Goal: Task Accomplishment & Management: Use online tool/utility

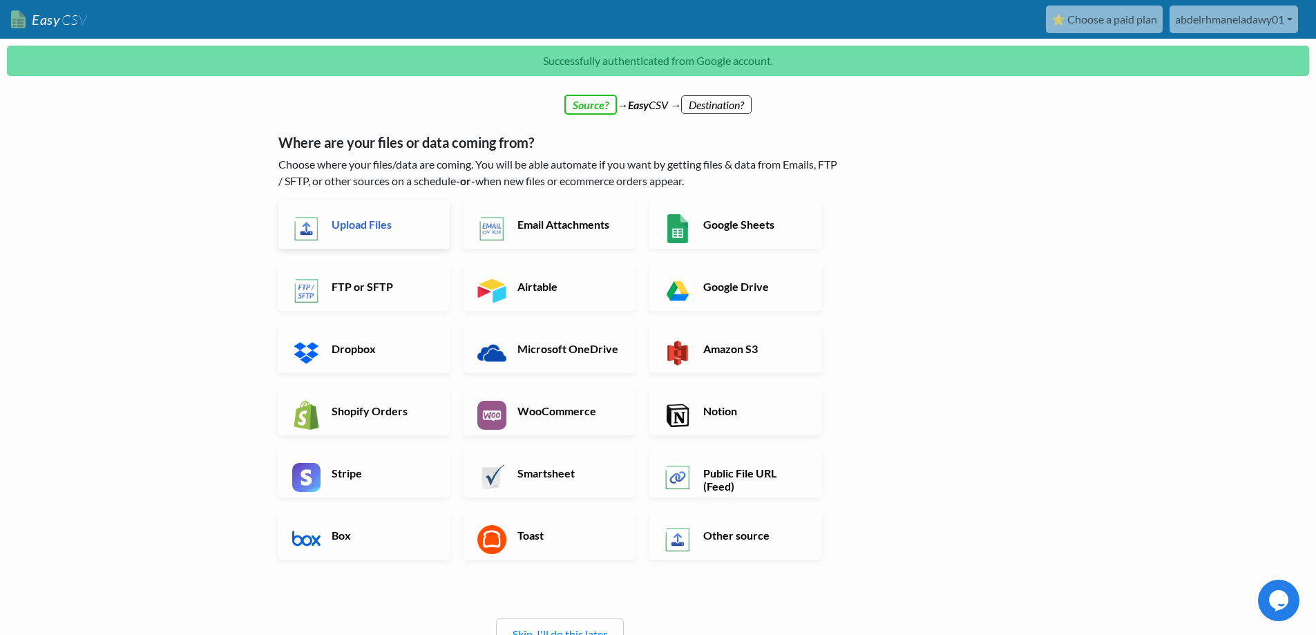
click at [377, 232] on link "Upload Files" at bounding box center [364, 224] width 172 height 48
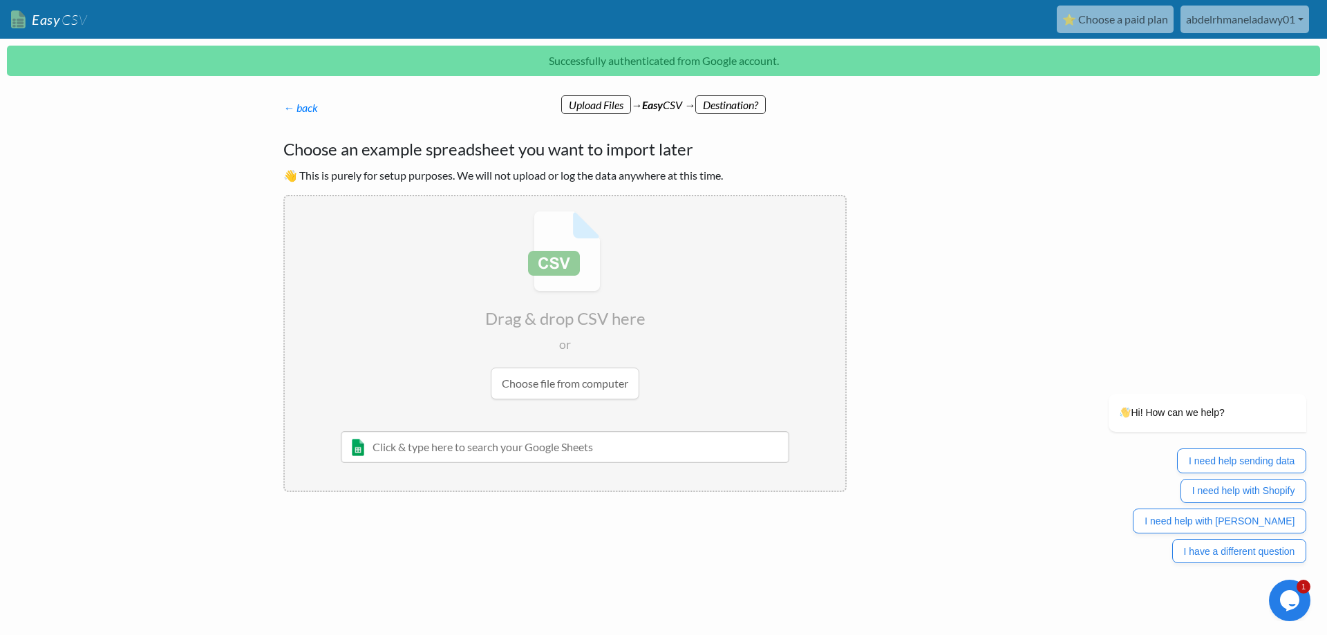
click at [556, 381] on input "file" at bounding box center [565, 305] width 560 height 218
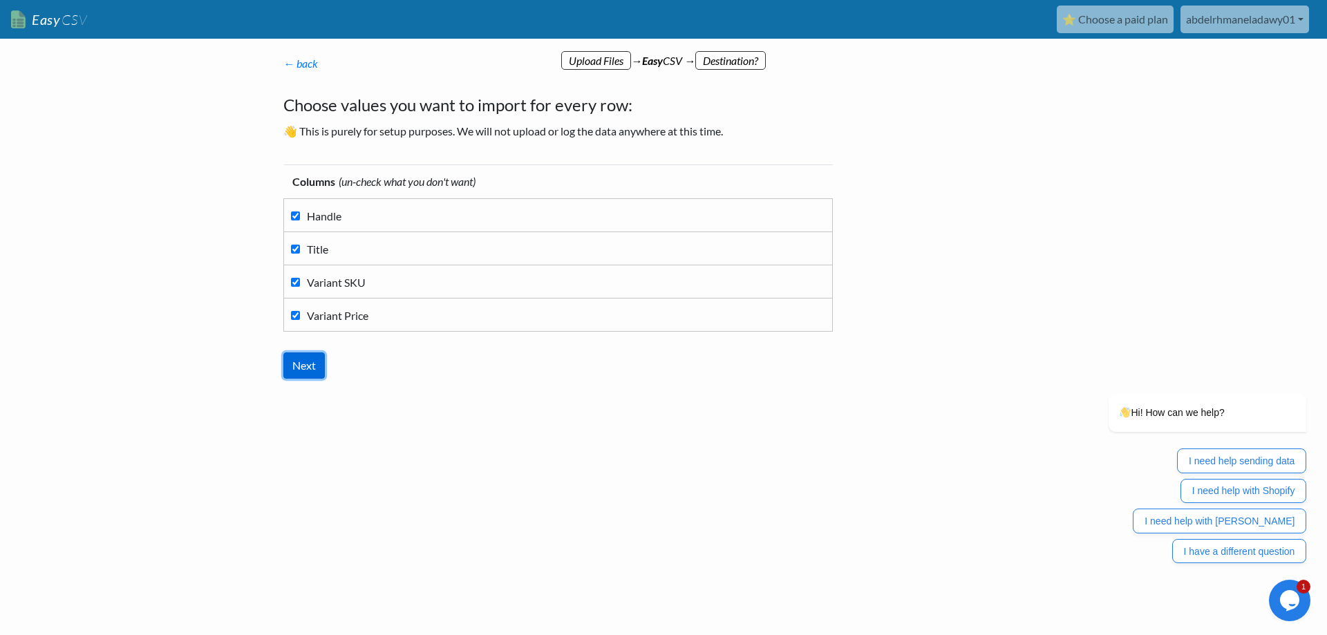
click at [307, 370] on input "Next" at bounding box center [303, 365] width 41 height 26
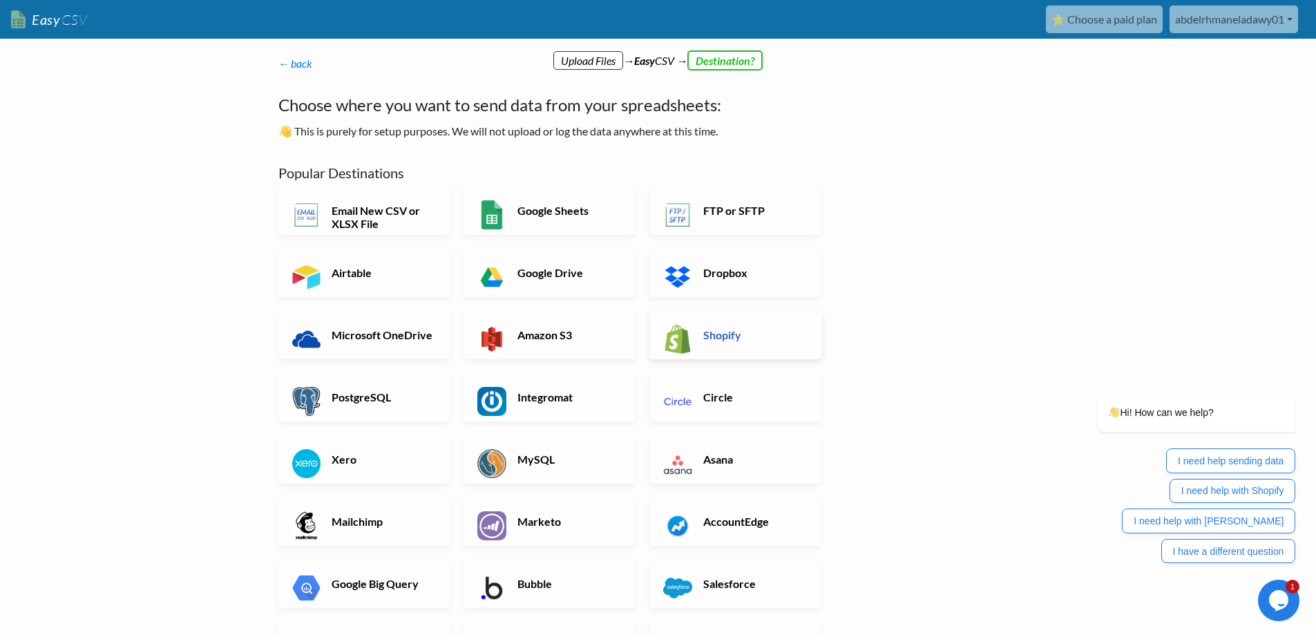
click at [747, 341] on h6 "Shopify" at bounding box center [754, 334] width 108 height 13
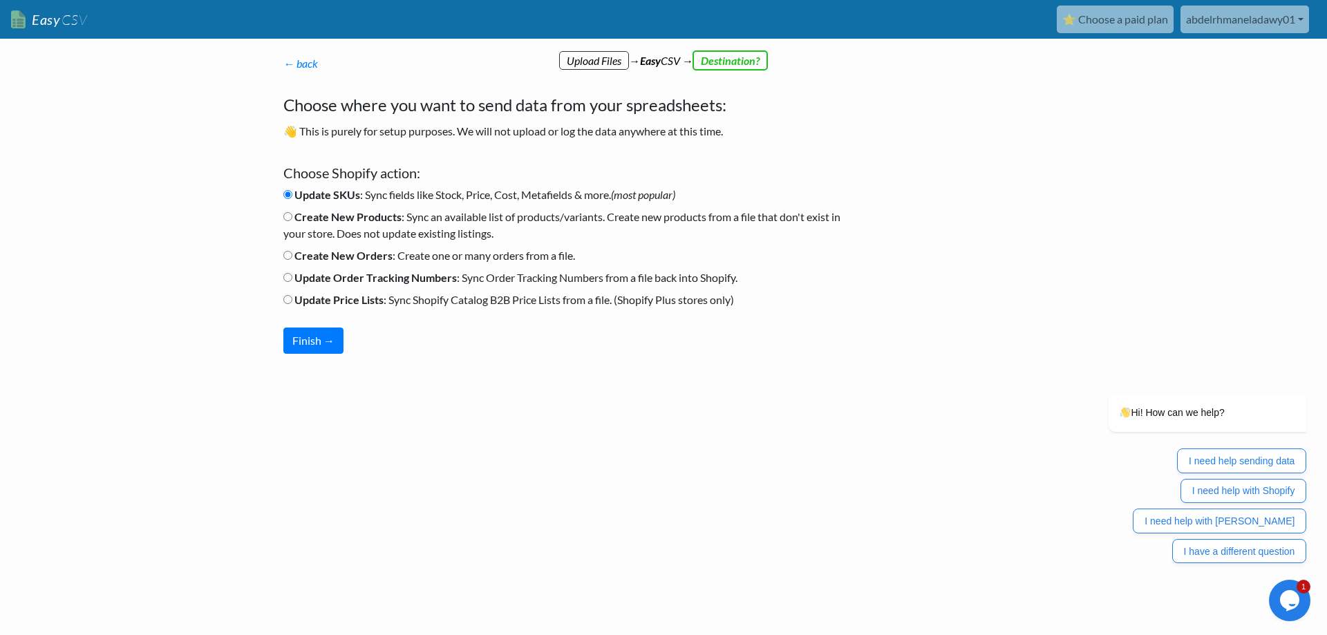
click at [350, 306] on label "Update Price Lists : Sync Shopify Catalog B2B Price Lists from a file. (Shopify…" at bounding box center [508, 300] width 451 height 17
click at [292, 304] on input "Update Price Lists : Sync Shopify Catalog B2B Price Lists from a file. (Shopify…" at bounding box center [287, 299] width 9 height 9
radio input "true"
click at [311, 342] on button "Finish →" at bounding box center [313, 341] width 60 height 26
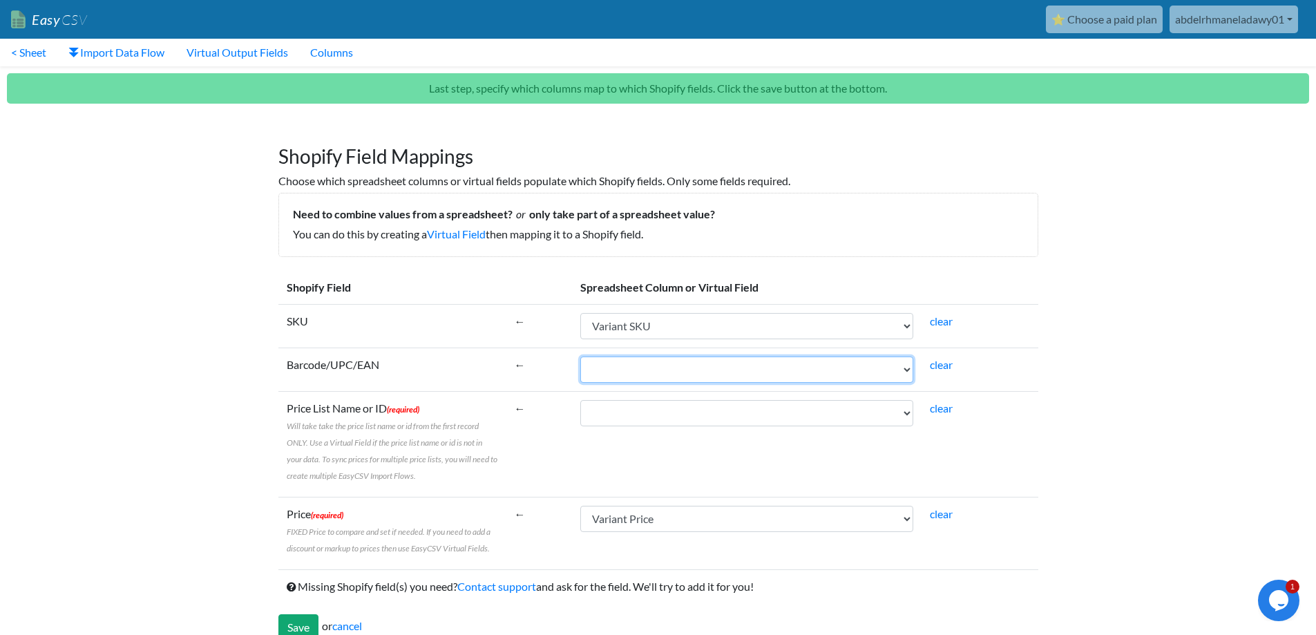
click at [597, 375] on select "Handle Title Variant SKU Variant Price" at bounding box center [746, 370] width 333 height 26
click at [390, 371] on td "Barcode/UPC/EAN" at bounding box center [392, 370] width 228 height 44
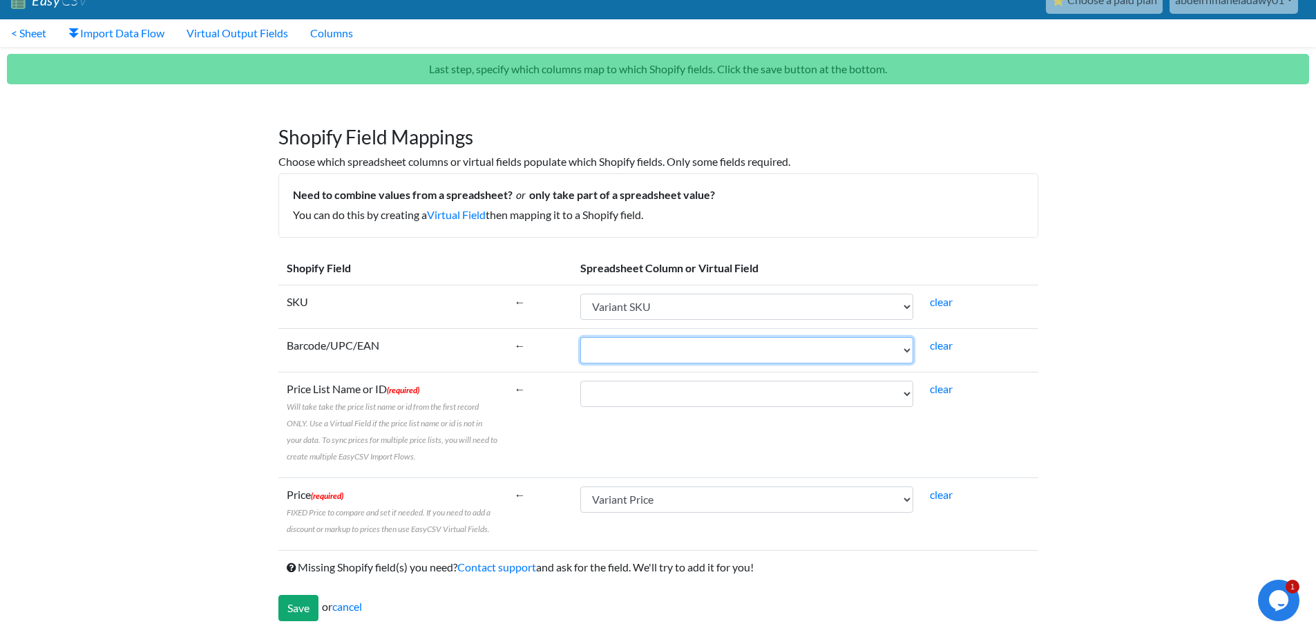
click at [678, 353] on select "Handle Title Variant SKU Variant Price" at bounding box center [746, 350] width 333 height 26
click at [340, 348] on label "Barcode/UPC/EAN" at bounding box center [333, 345] width 93 height 17
click at [580, 348] on select "Handle Title Variant SKU Variant Price" at bounding box center [746, 350] width 333 height 26
click at [340, 348] on label "Barcode/UPC/EAN" at bounding box center [333, 345] width 93 height 17
click at [580, 348] on select "Handle Title Variant SKU Variant Price" at bounding box center [746, 350] width 333 height 26
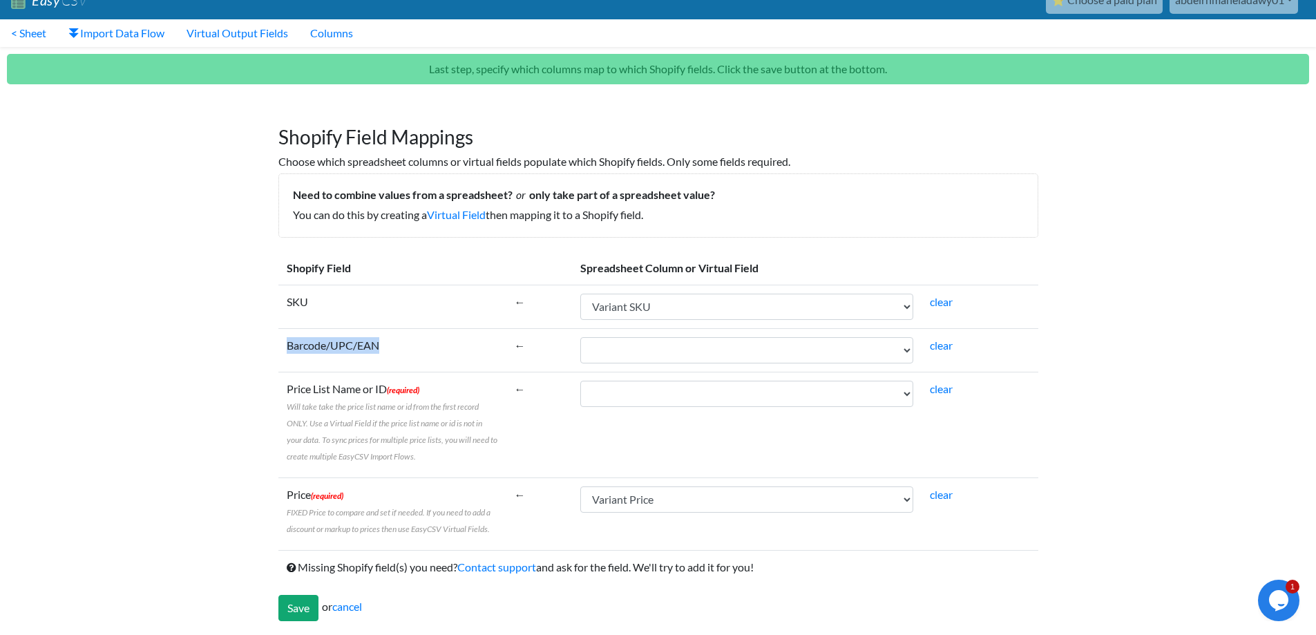
click at [340, 348] on label "Barcode/UPC/EAN" at bounding box center [333, 345] width 93 height 17
click at [580, 348] on select "Handle Title Variant SKU Variant Price" at bounding box center [746, 350] width 333 height 26
click at [331, 352] on div at bounding box center [331, 352] width 0 height 0
click at [421, 355] on td "Barcode/UPC/EAN" at bounding box center [392, 350] width 228 height 44
click at [941, 346] on link "clear" at bounding box center [941, 345] width 23 height 13
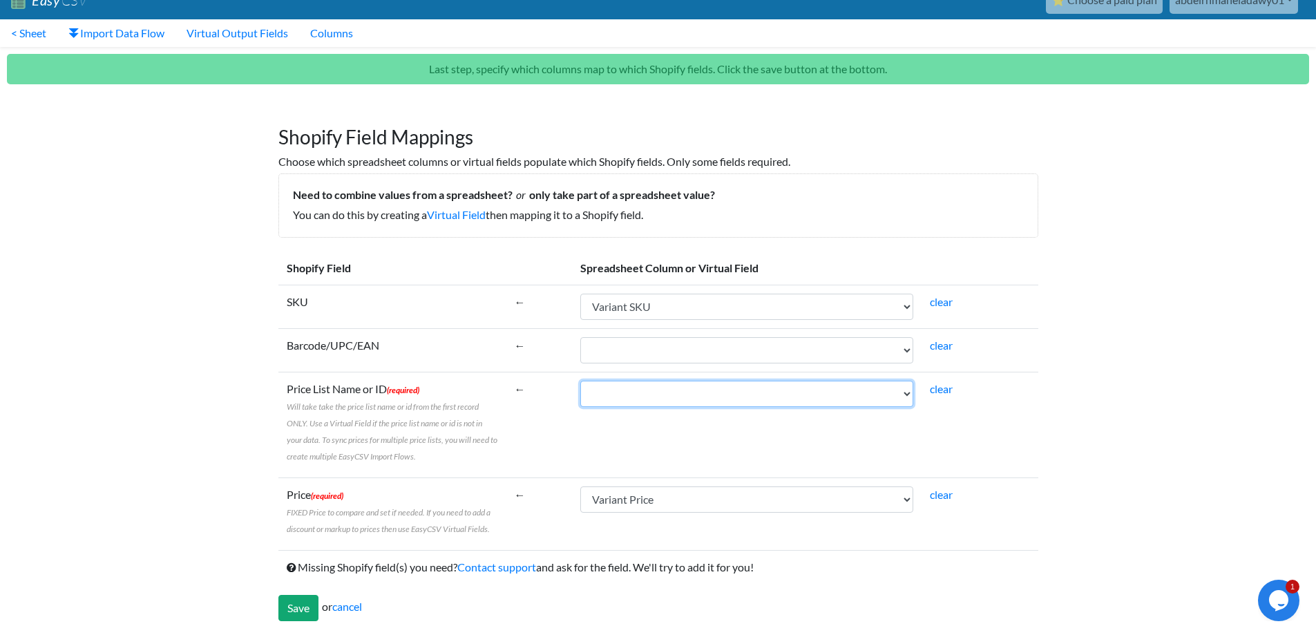
click at [638, 388] on select "Handle Title Variant SKU Variant Price" at bounding box center [746, 394] width 333 height 26
select select "cr_757698"
click at [580, 381] on select "Handle Title Variant SKU Variant Price" at bounding box center [746, 394] width 333 height 26
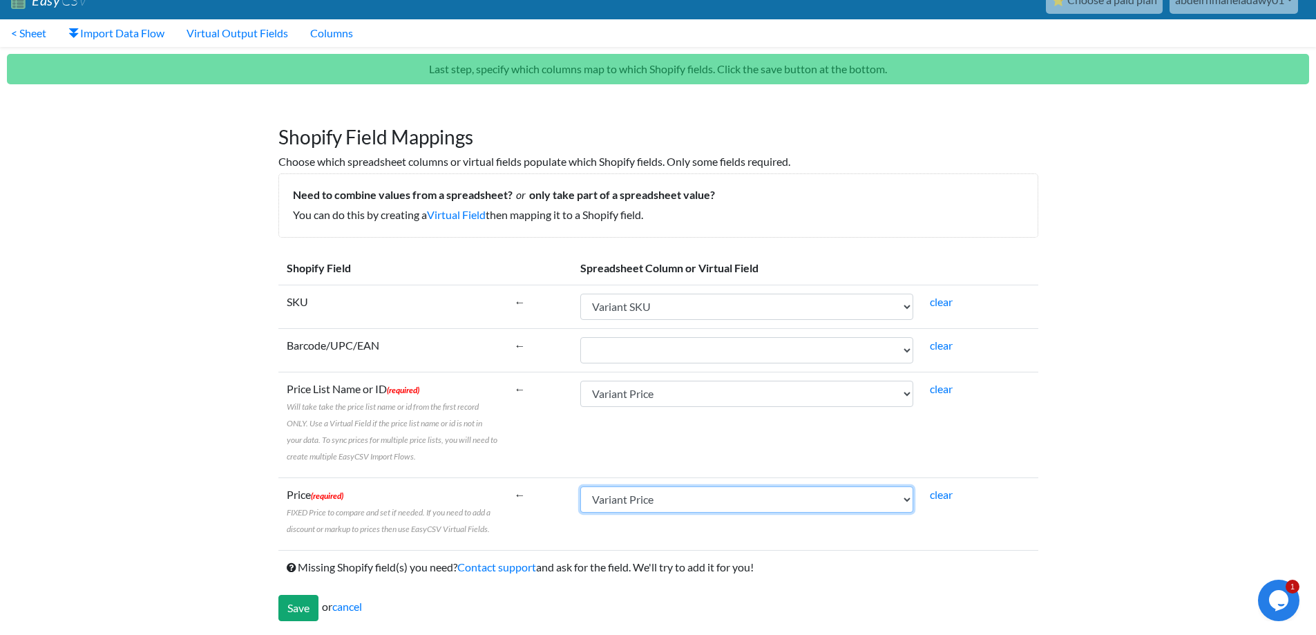
click at [635, 501] on select "Handle Title Variant SKU Variant Price" at bounding box center [746, 499] width 333 height 26
click at [580, 486] on select "Handle Title Variant SKU Variant Price" at bounding box center [746, 499] width 333 height 26
click at [612, 533] on td "Handle Title Variant SKU Variant Price" at bounding box center [747, 513] width 350 height 73
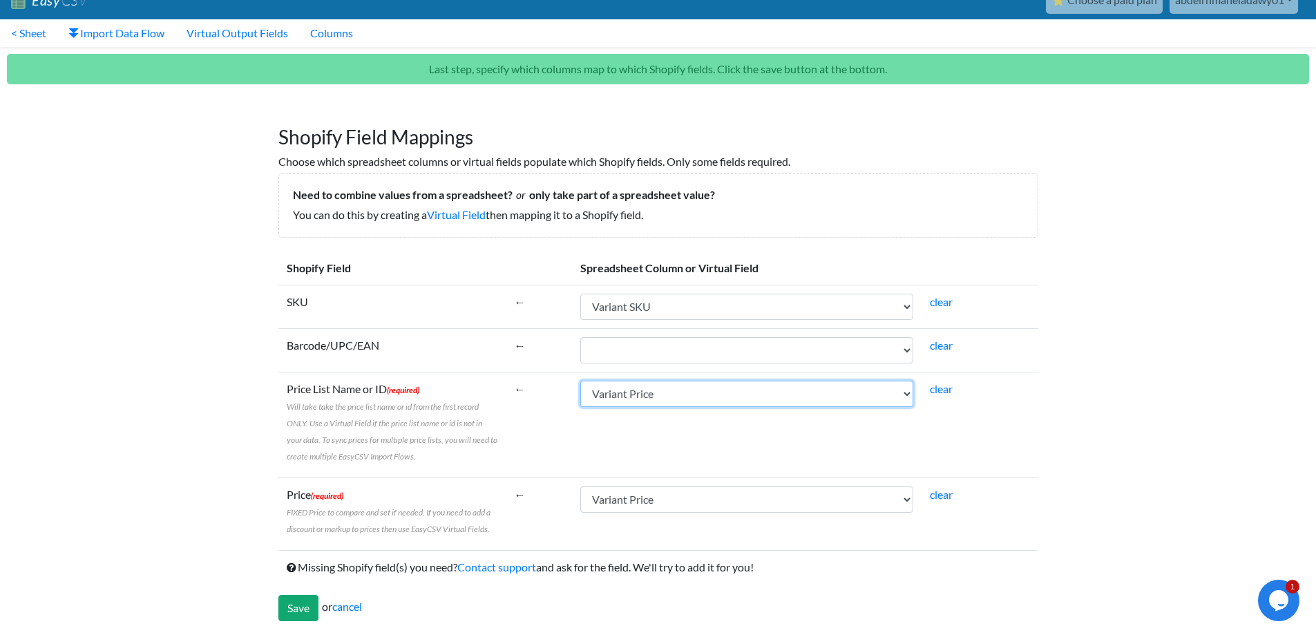
click at [634, 399] on select "Handle Title Variant SKU Variant Price" at bounding box center [746, 394] width 333 height 26
click at [290, 605] on input "Save" at bounding box center [298, 608] width 40 height 26
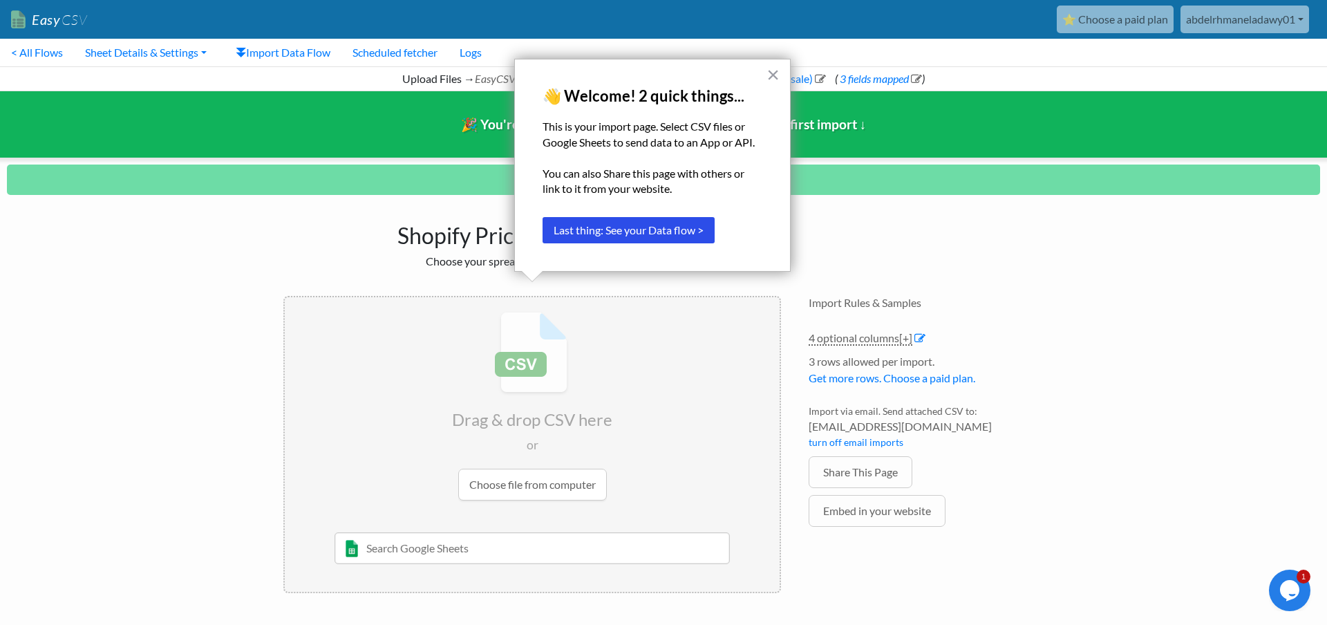
click at [676, 131] on p "This is your import page. Select CSV files or Google Sheets to send data to an …" at bounding box center [652, 134] width 220 height 31
click at [668, 100] on div at bounding box center [668, 100] width 0 height 0
click at [704, 129] on p "This is your import page. Select CSV files or Google Sheets to send data to an …" at bounding box center [652, 134] width 220 height 31
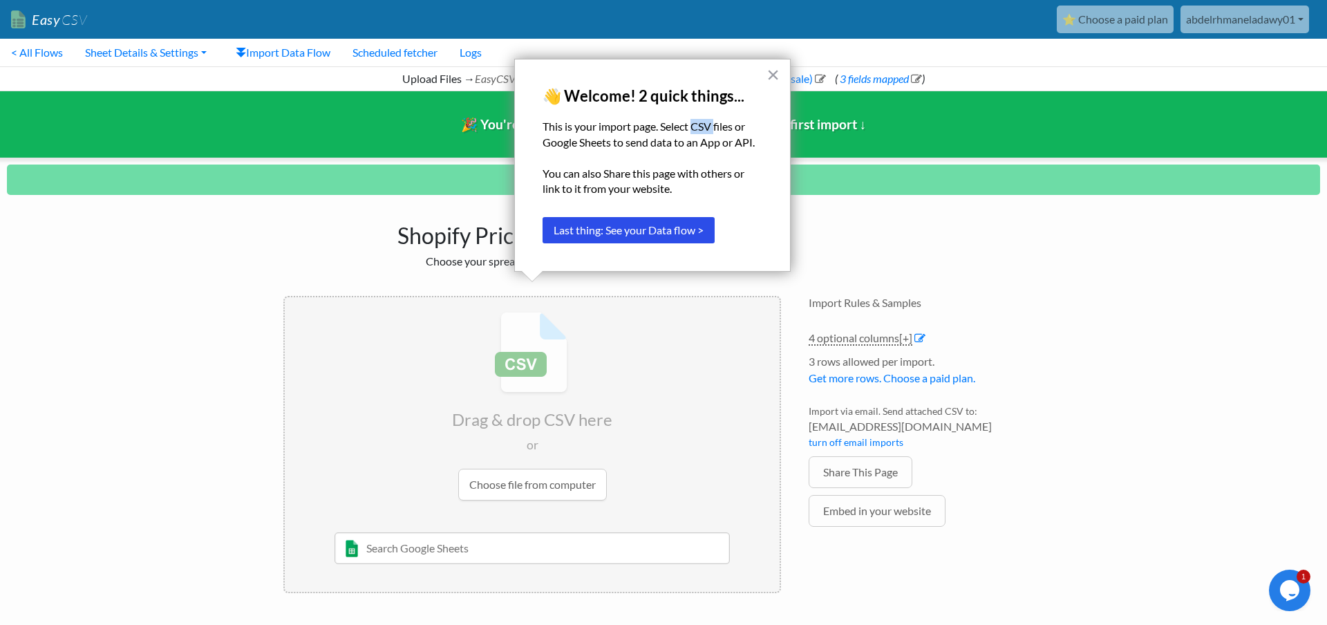
click at [704, 129] on p "This is your import page. Select CSV files or Google Sheets to send data to an …" at bounding box center [652, 134] width 220 height 31
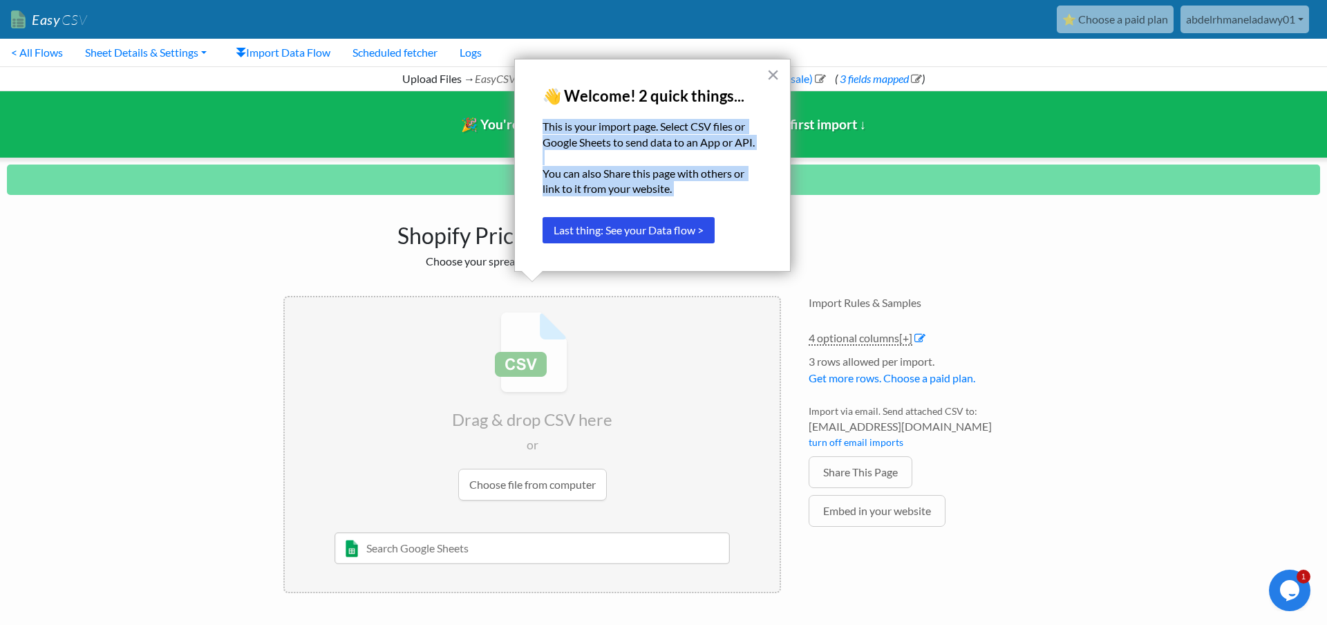
drag, startPoint x: 704, startPoint y: 129, endPoint x: 709, endPoint y: 168, distance: 39.7
click at [709, 168] on div "This is your import page. Select CSV files or Google Sheets to send data to an …" at bounding box center [652, 157] width 220 height 77
click at [768, 73] on button "×" at bounding box center [772, 75] width 13 height 22
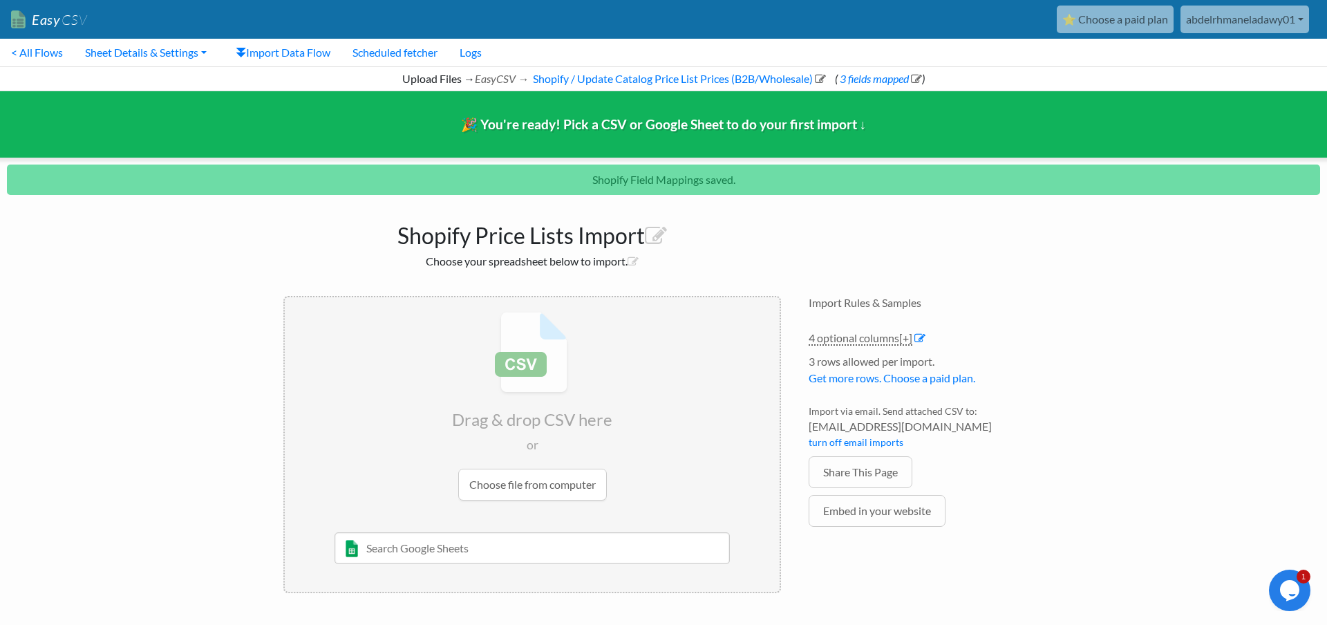
click at [529, 386] on input "file" at bounding box center [532, 406] width 495 height 218
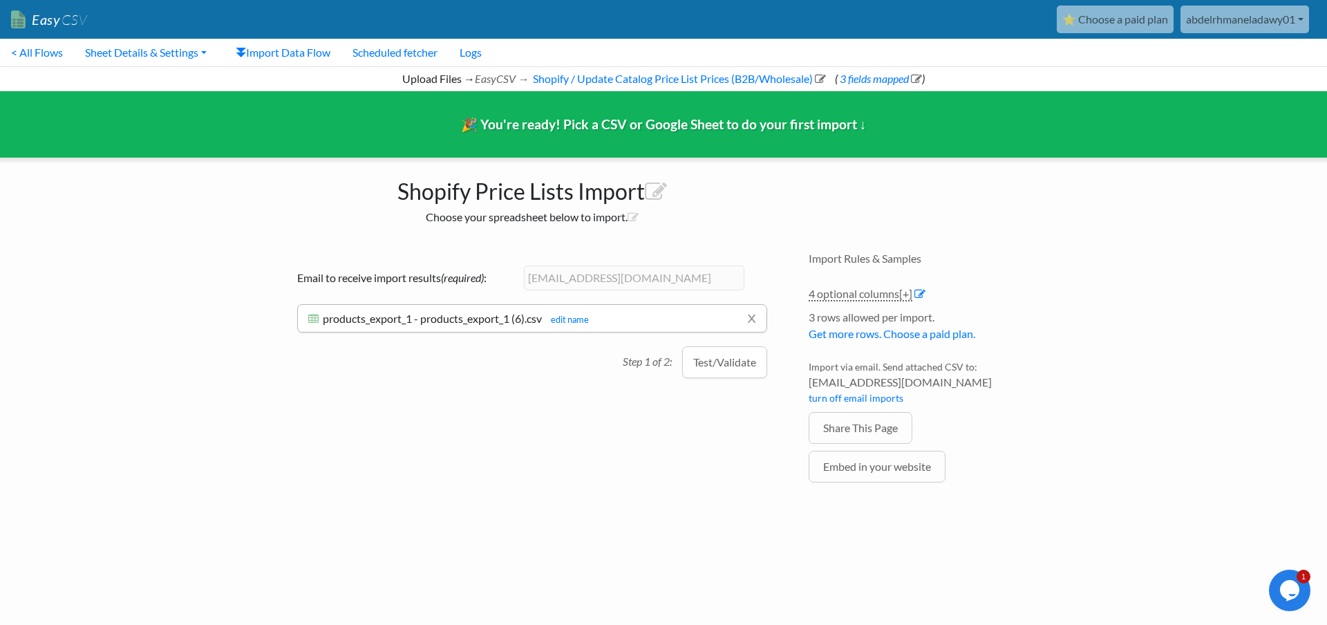
click at [596, 216] on h2 "Choose your spreadsheet below to import." at bounding box center [532, 216] width 498 height 13
click at [494, 324] on span "products_export_1 - products_export_1 (6).csv" at bounding box center [432, 318] width 219 height 13
click at [721, 369] on button "Test/Validate" at bounding box center [724, 362] width 85 height 32
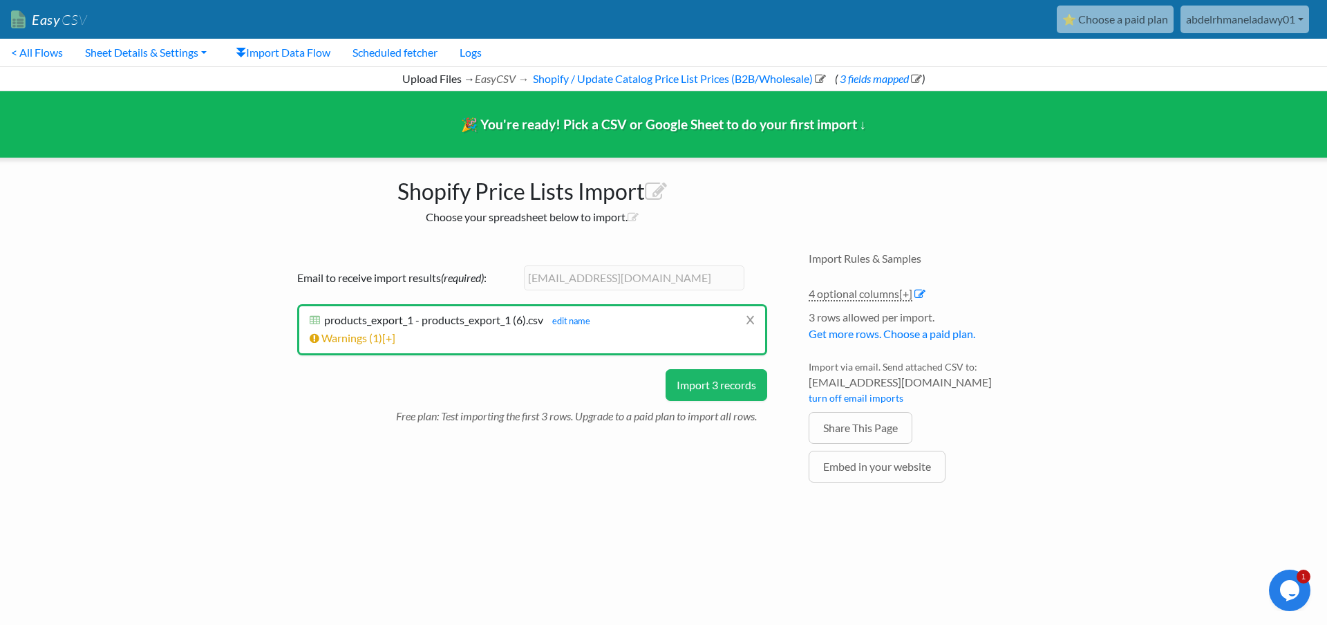
click at [685, 395] on button "Import 3 records" at bounding box center [716, 385] width 102 height 32
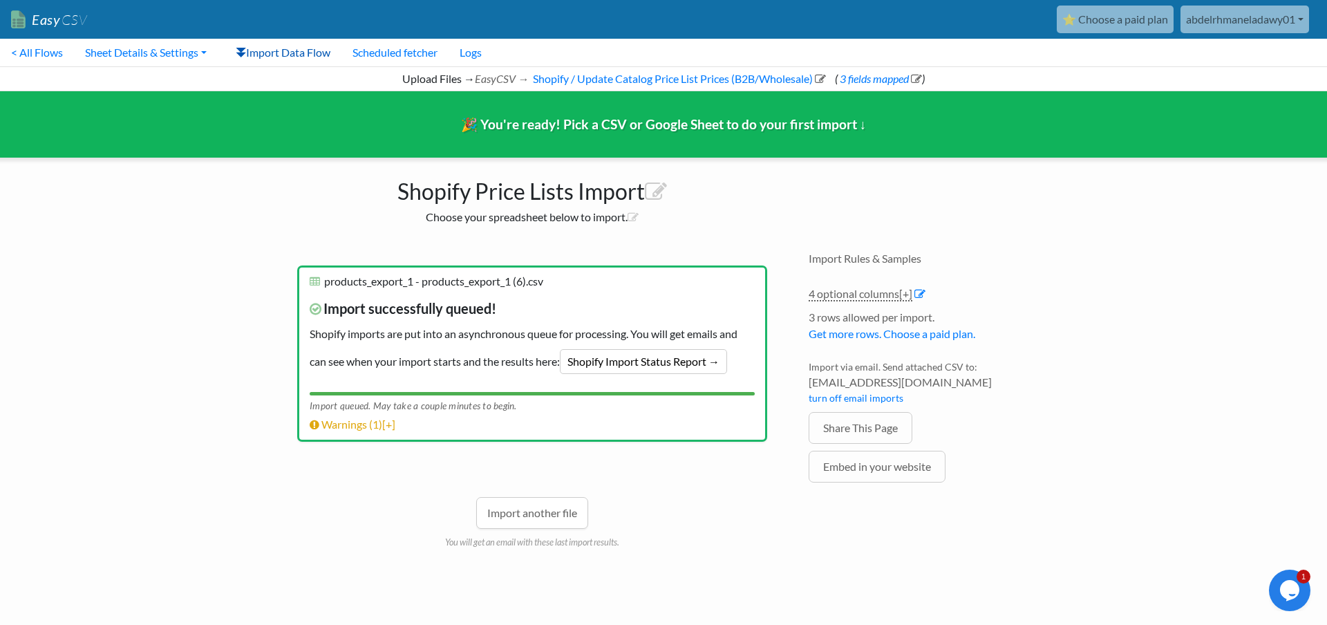
click at [268, 61] on link "Import Data Flow" at bounding box center [283, 53] width 117 height 28
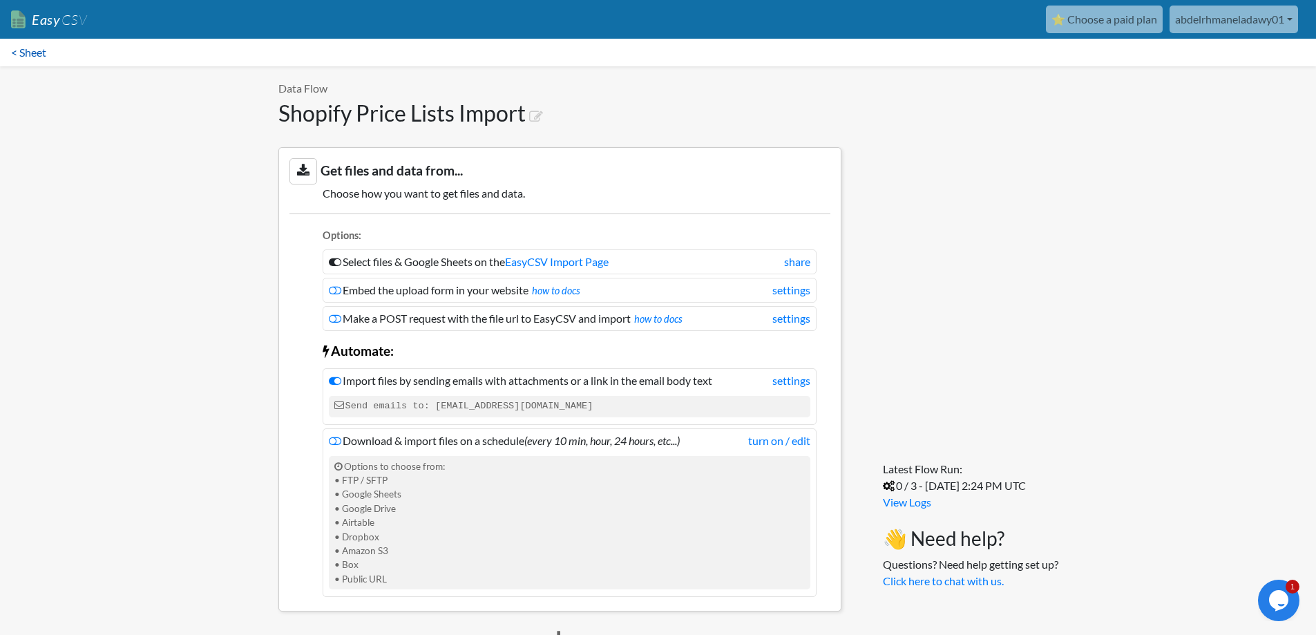
click at [43, 57] on link "< Sheet" at bounding box center [28, 53] width 57 height 28
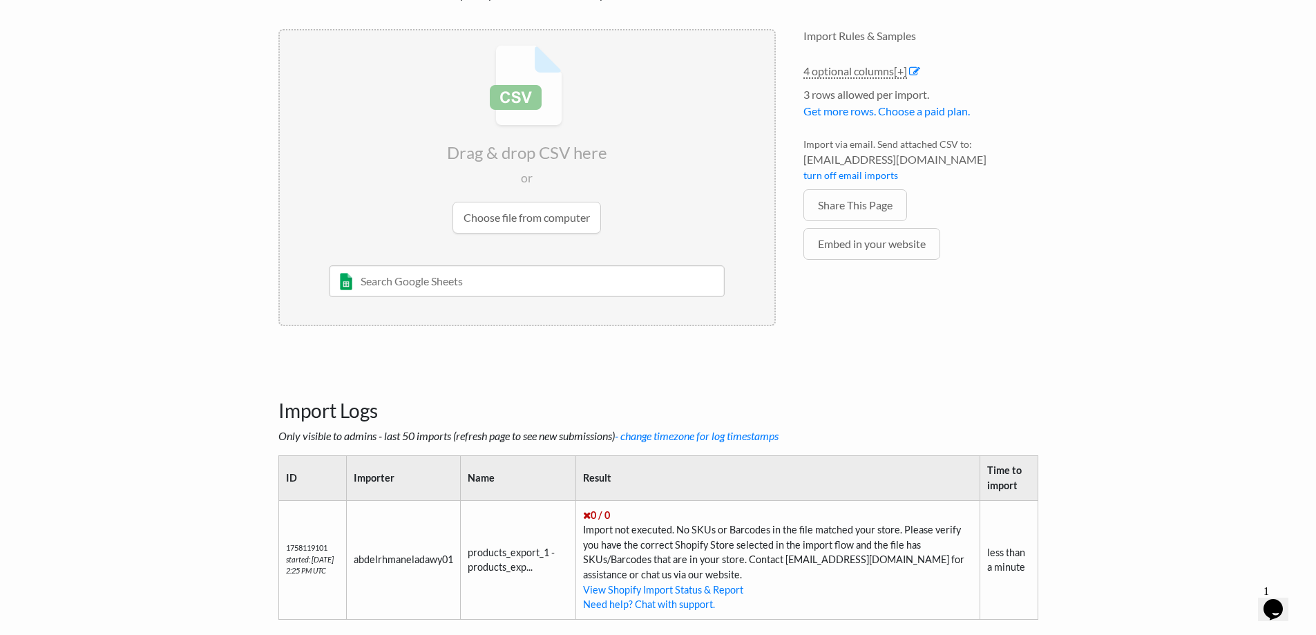
scroll to position [207, 0]
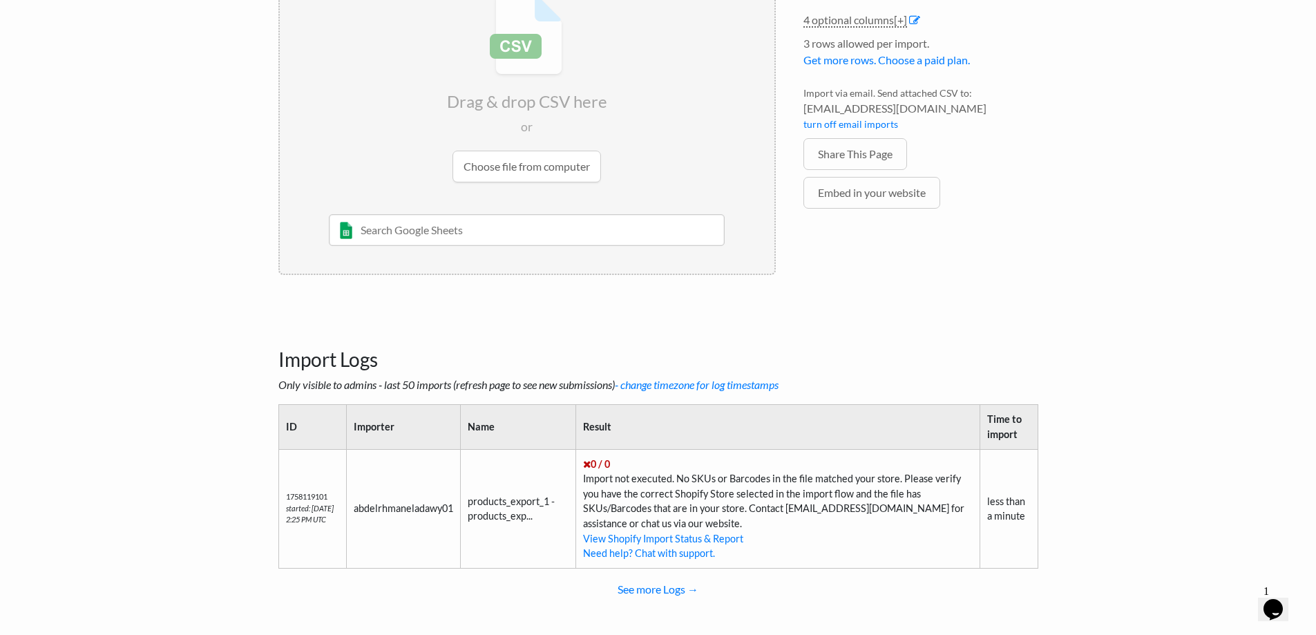
click at [636, 482] on td "0 / 0 Import not executed. No SKUs or Barcodes in the file matched your store. …" at bounding box center [778, 508] width 404 height 119
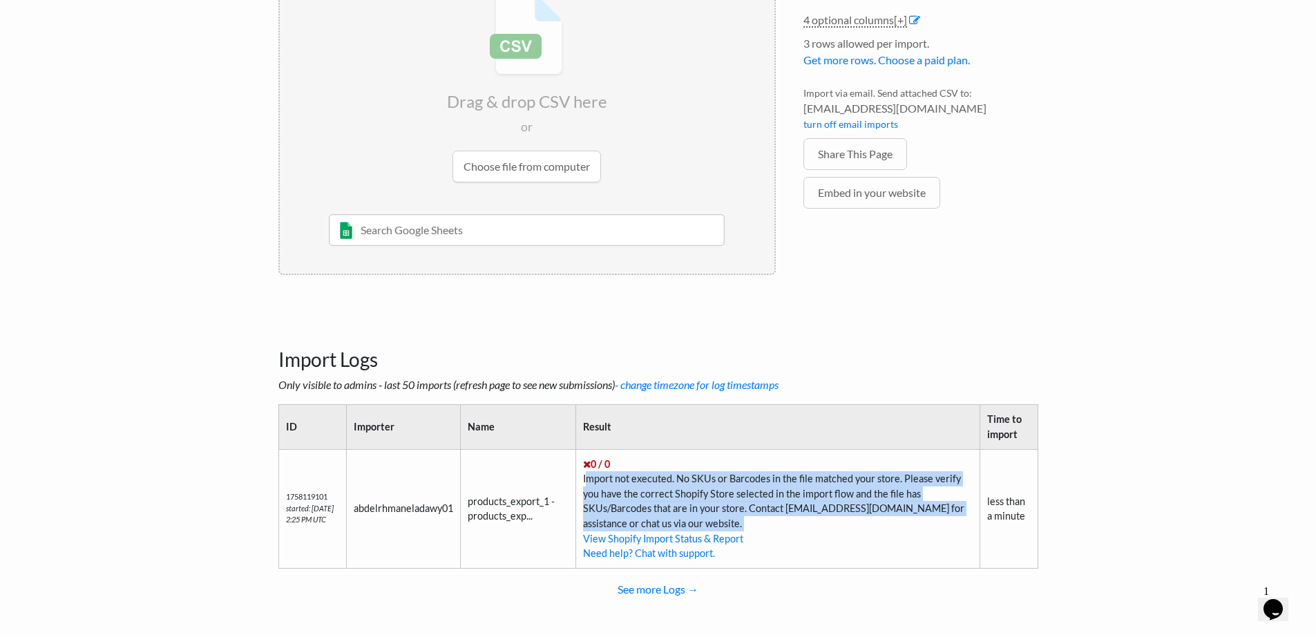
click at [636, 482] on td "0 / 0 Import not executed. No SKUs or Barcodes in the file matched your store. …" at bounding box center [778, 508] width 404 height 119
click at [640, 493] on td "0 / 0 Import not executed. No SKUs or Barcodes in the file matched your store. …" at bounding box center [778, 508] width 404 height 119
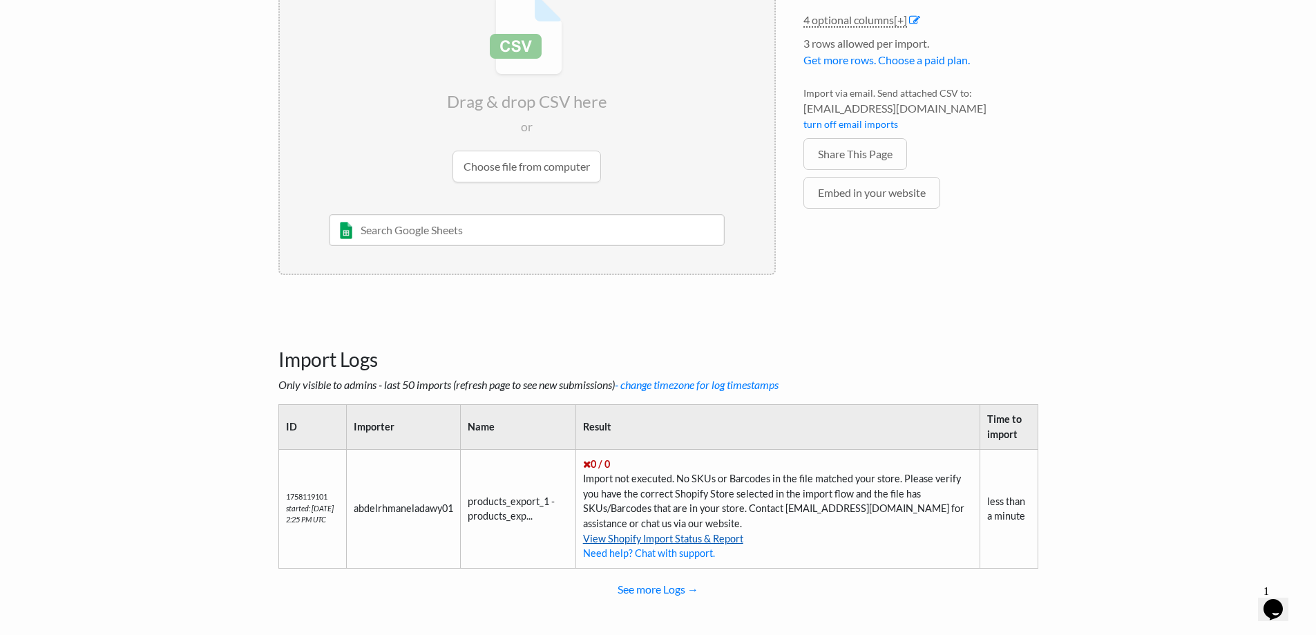
click at [724, 541] on link "View Shopify Import Status & Report" at bounding box center [663, 539] width 160 height 12
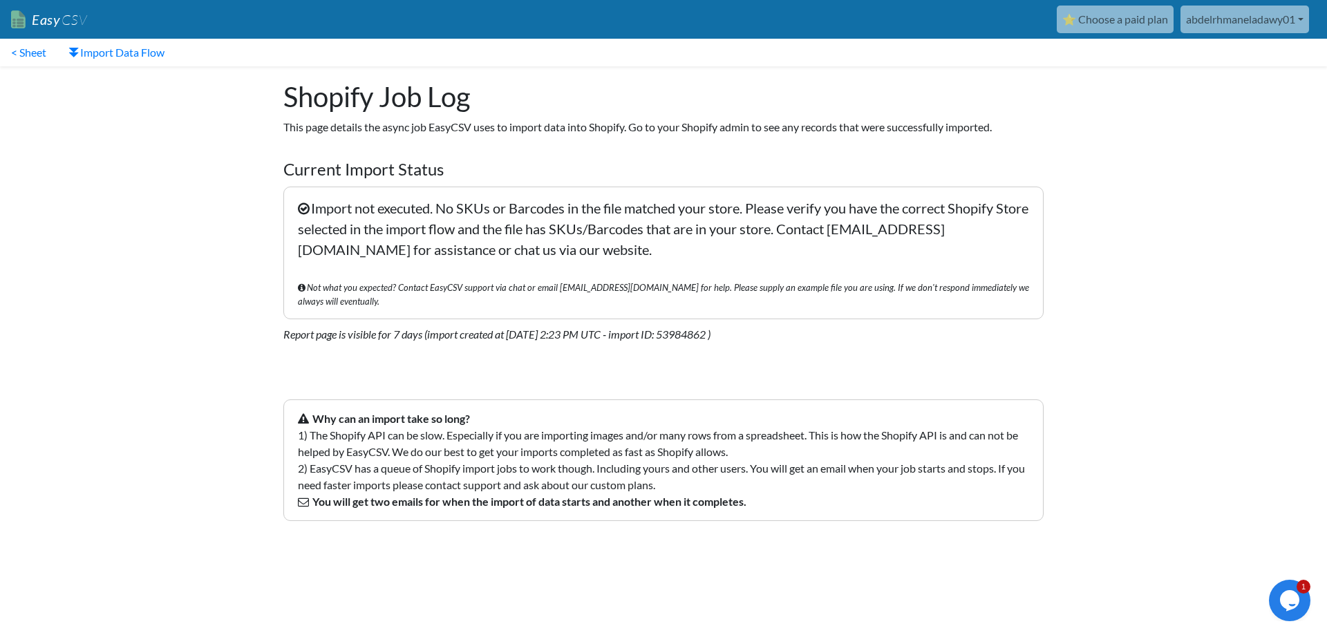
click at [390, 211] on p "Import not executed. No SKUs or Barcodes in the file matched your store. Please…" at bounding box center [663, 253] width 760 height 133
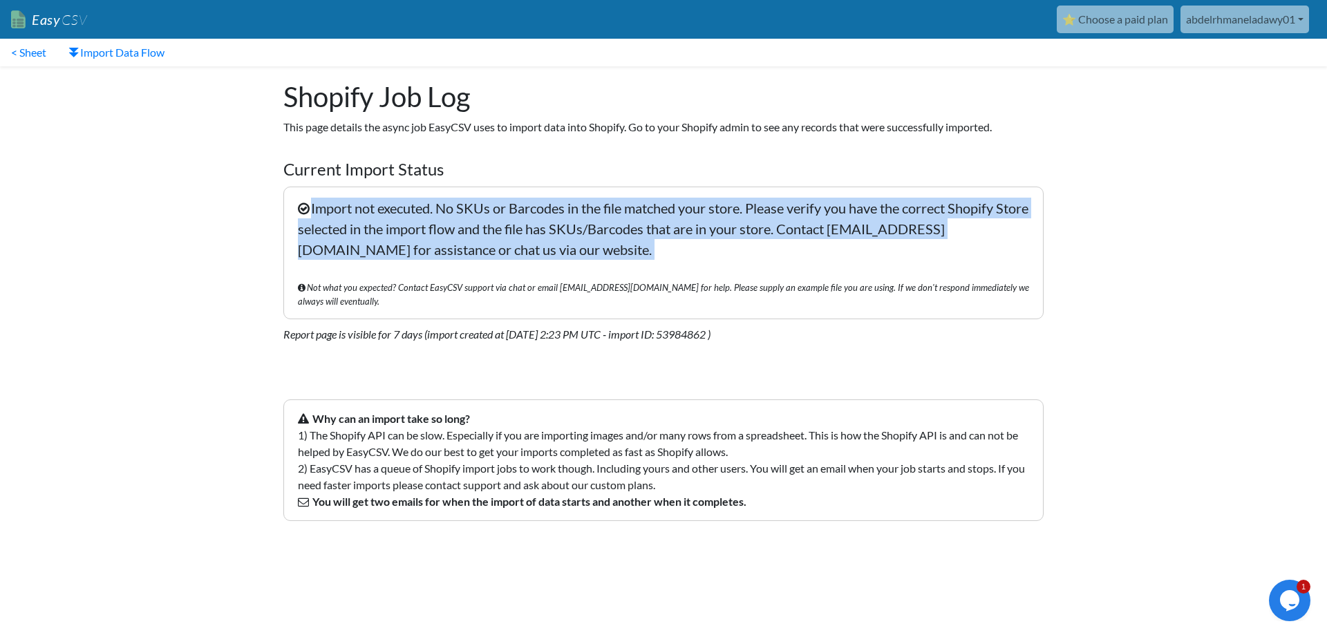
click at [392, 211] on p "Import not executed. No SKUs or Barcodes in the file matched your store. Please…" at bounding box center [663, 253] width 760 height 133
copy p "Import not executed. No SKUs or Barcodes in the file matched your store. Please…"
click at [739, 191] on p "Import not executed. No SKUs or Barcodes in the file matched your store. Please…" at bounding box center [663, 253] width 760 height 133
click at [641, 216] on p "Import not executed. No SKUs or Barcodes in the file matched your store. Please…" at bounding box center [663, 253] width 760 height 133
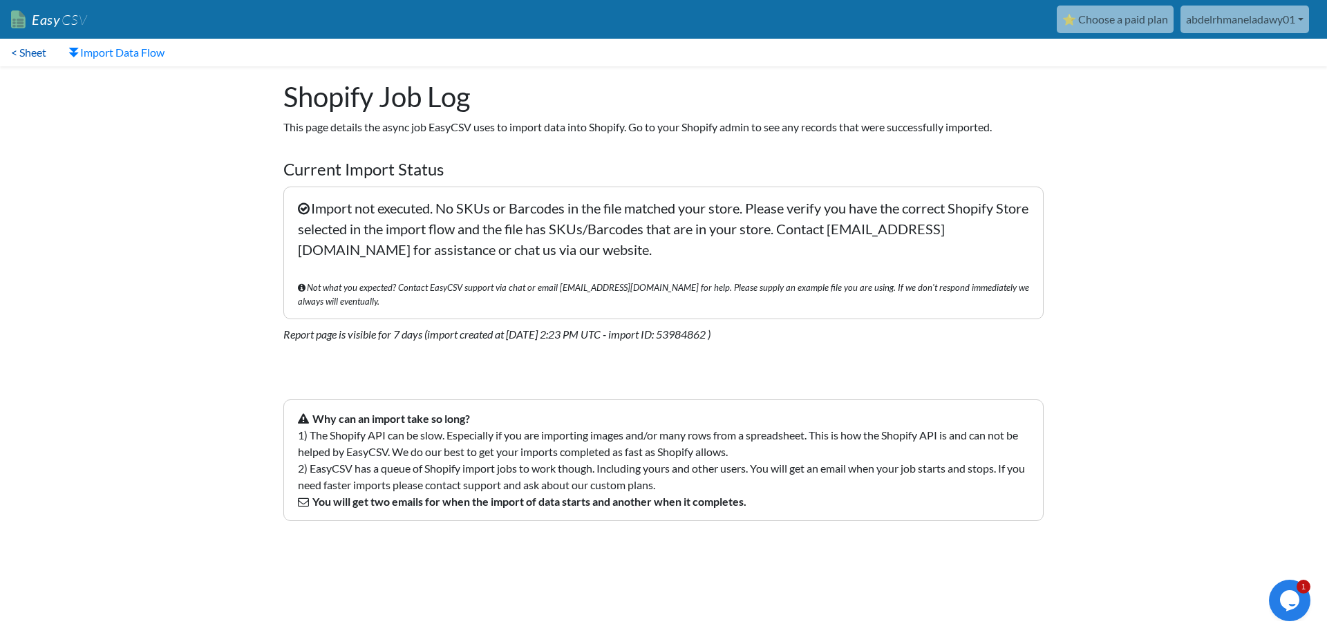
click at [29, 59] on link "< Sheet" at bounding box center [28, 53] width 57 height 28
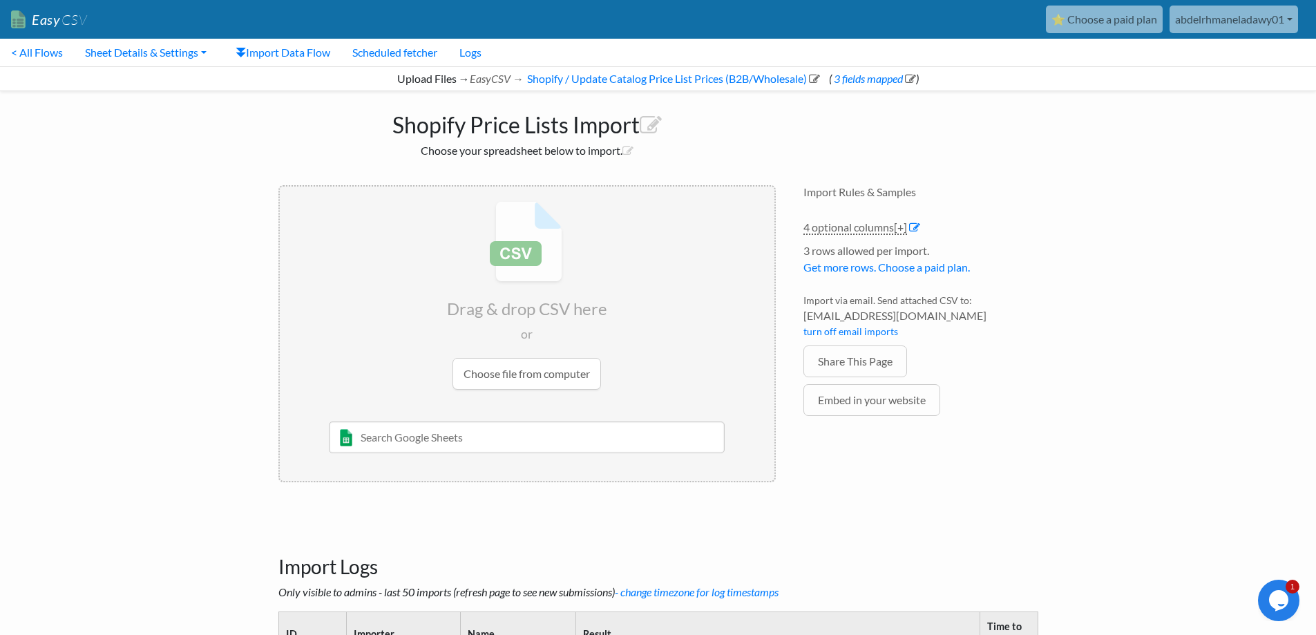
click at [555, 370] on input "file" at bounding box center [527, 296] width 495 height 218
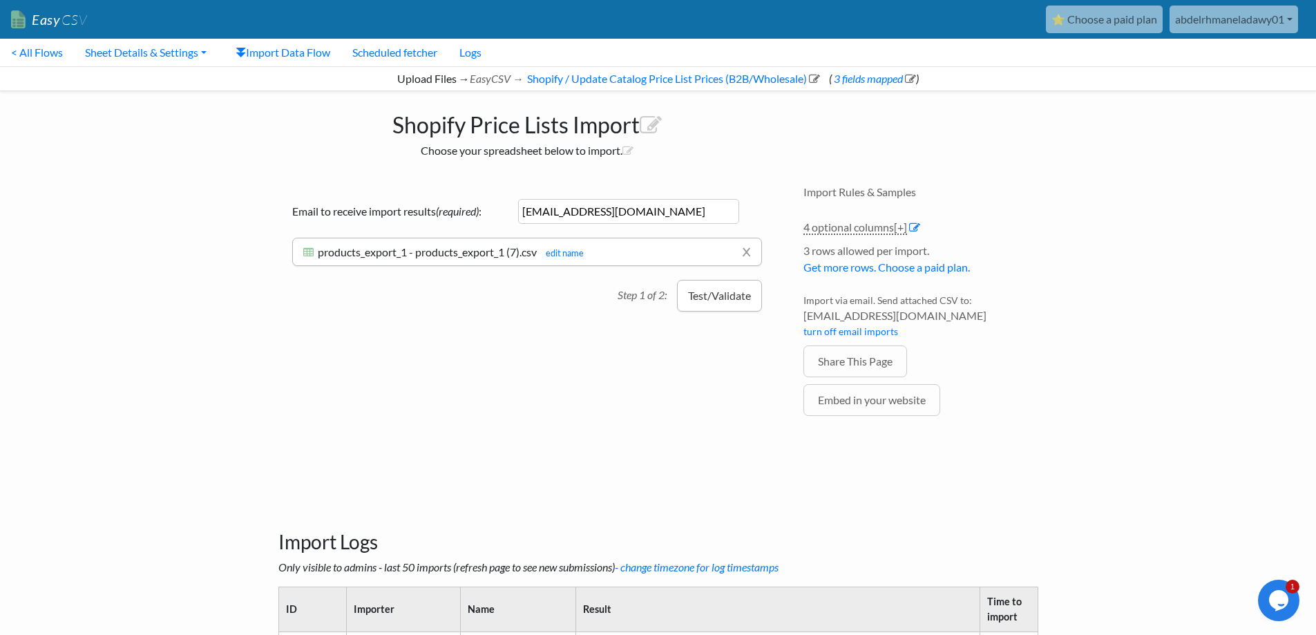
click at [717, 303] on button "Test/Validate" at bounding box center [719, 296] width 85 height 32
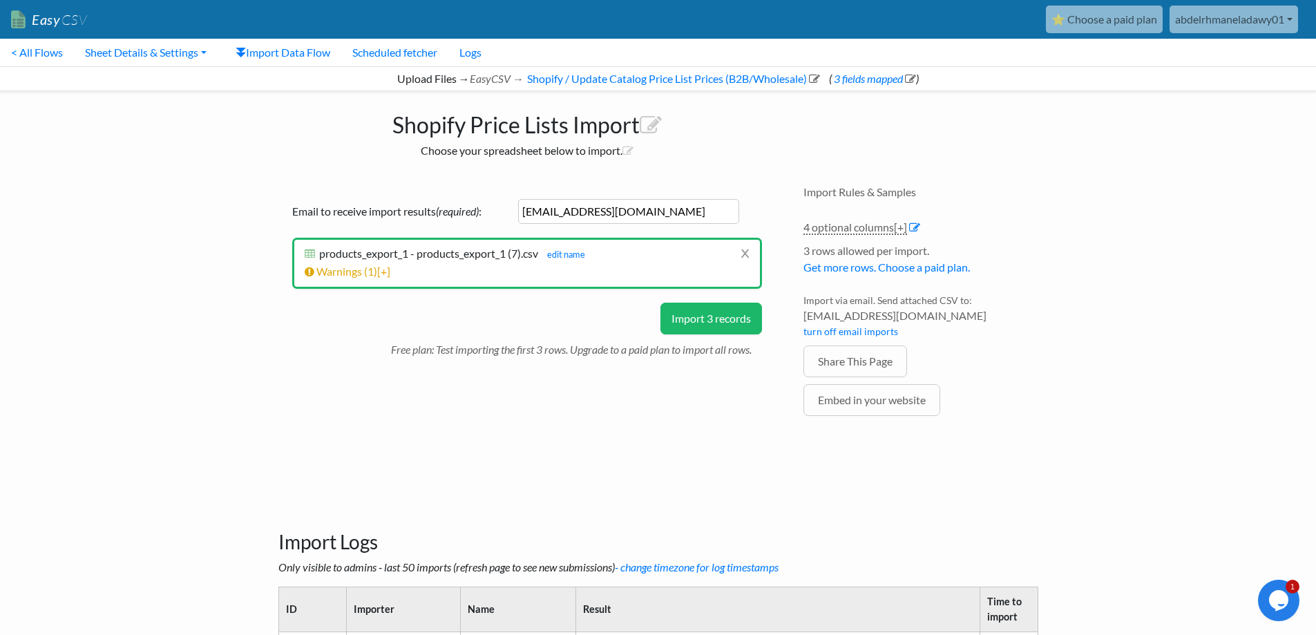
click at [687, 322] on button "Import 3 records" at bounding box center [712, 319] width 102 height 32
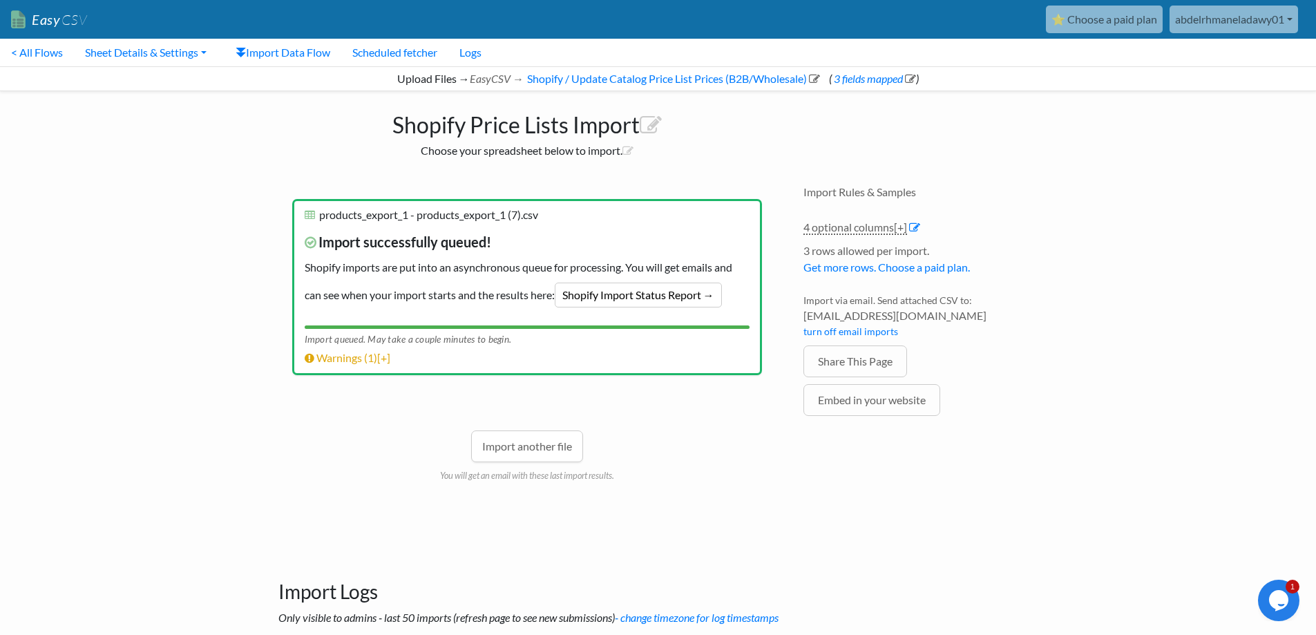
click at [464, 272] on p "Import successfully queued! Shopify imports are put into an asynchronous queue …" at bounding box center [527, 267] width 445 height 93
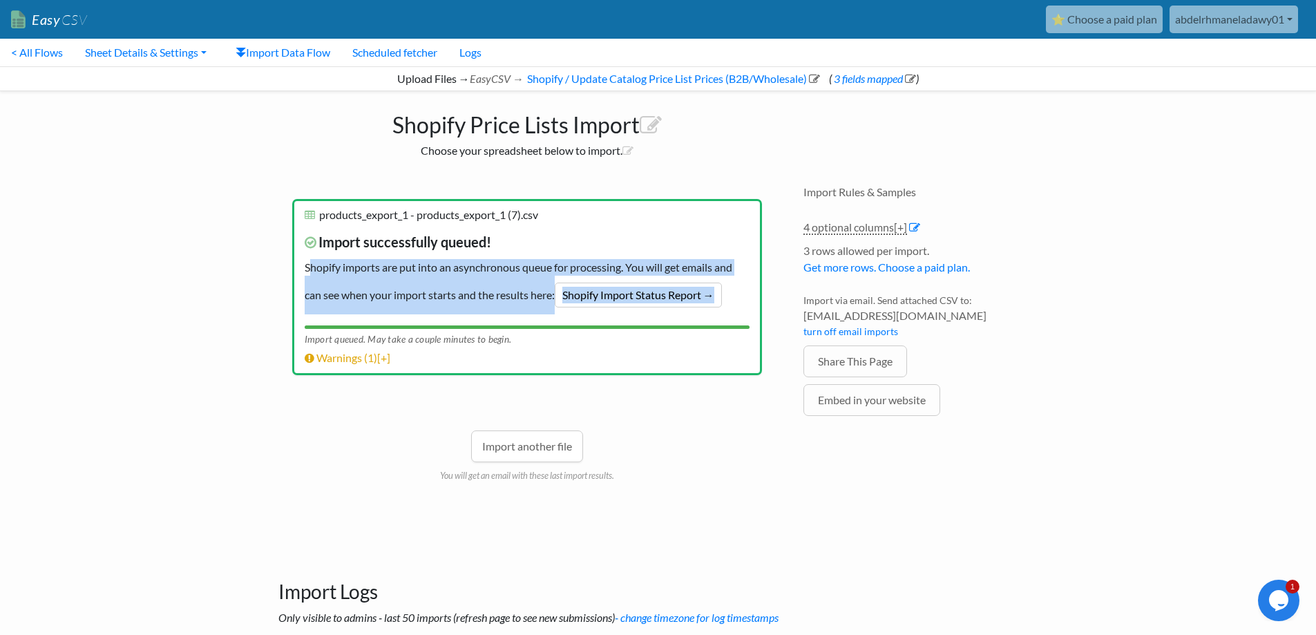
click at [464, 272] on p "Import successfully queued! Shopify imports are put into an asynchronous queue …" at bounding box center [527, 267] width 445 height 93
click at [455, 241] on div at bounding box center [455, 241] width 0 height 0
click at [486, 265] on p "Import successfully queued! Shopify imports are put into an asynchronous queue …" at bounding box center [527, 267] width 445 height 93
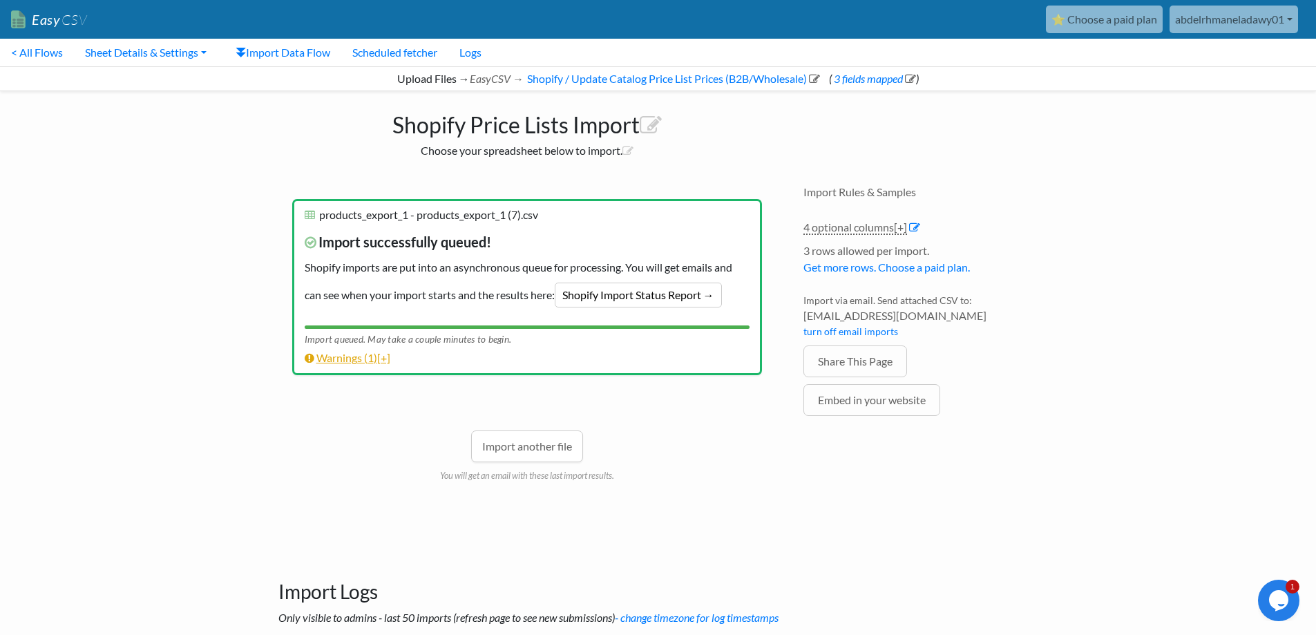
click at [370, 357] on span "1" at bounding box center [371, 357] width 6 height 13
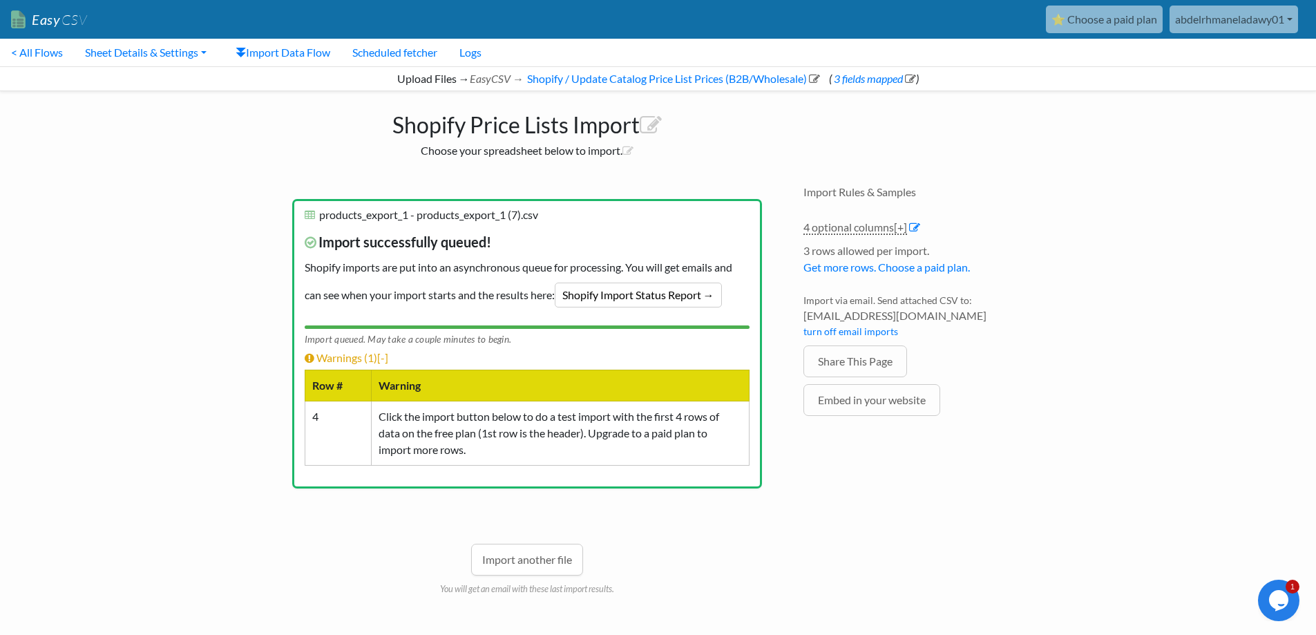
click at [439, 422] on td "Click the import button below to do a test import with the first 4 rows of data…" at bounding box center [560, 433] width 378 height 64
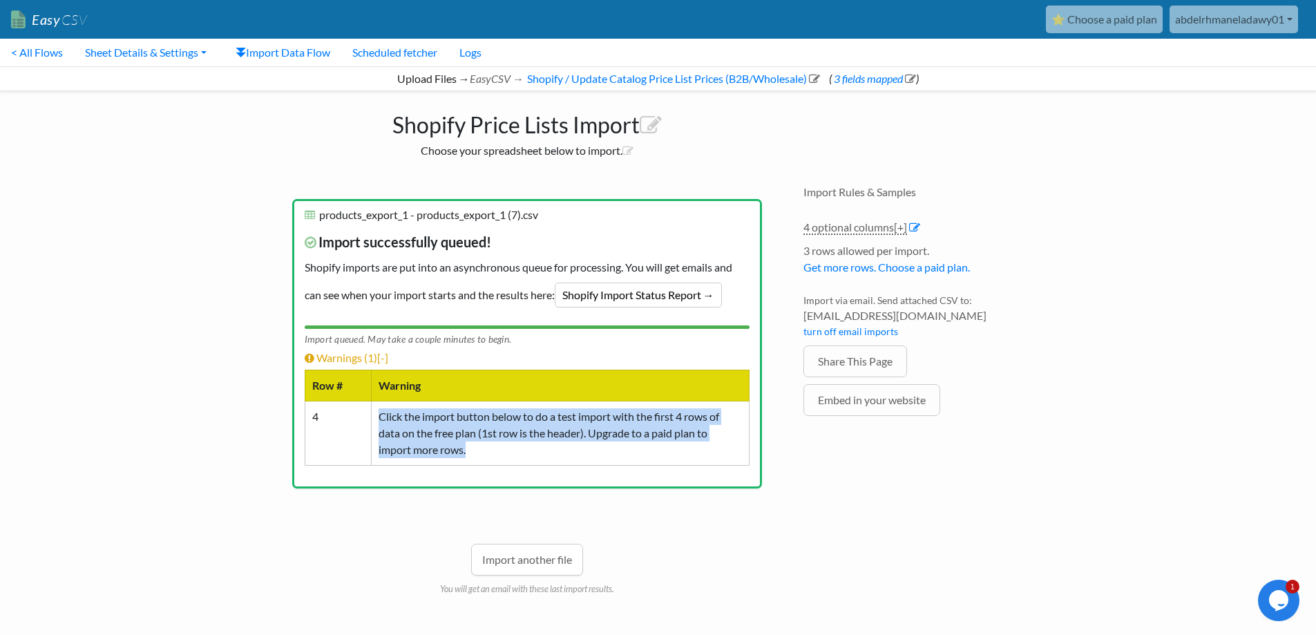
click at [439, 422] on td "Click the import button below to do a test import with the first 4 rows of data…" at bounding box center [560, 433] width 378 height 64
click at [430, 390] on div at bounding box center [430, 390] width 0 height 0
click at [456, 439] on td "Click the import button below to do a test import with the first 4 rows of data…" at bounding box center [560, 433] width 378 height 64
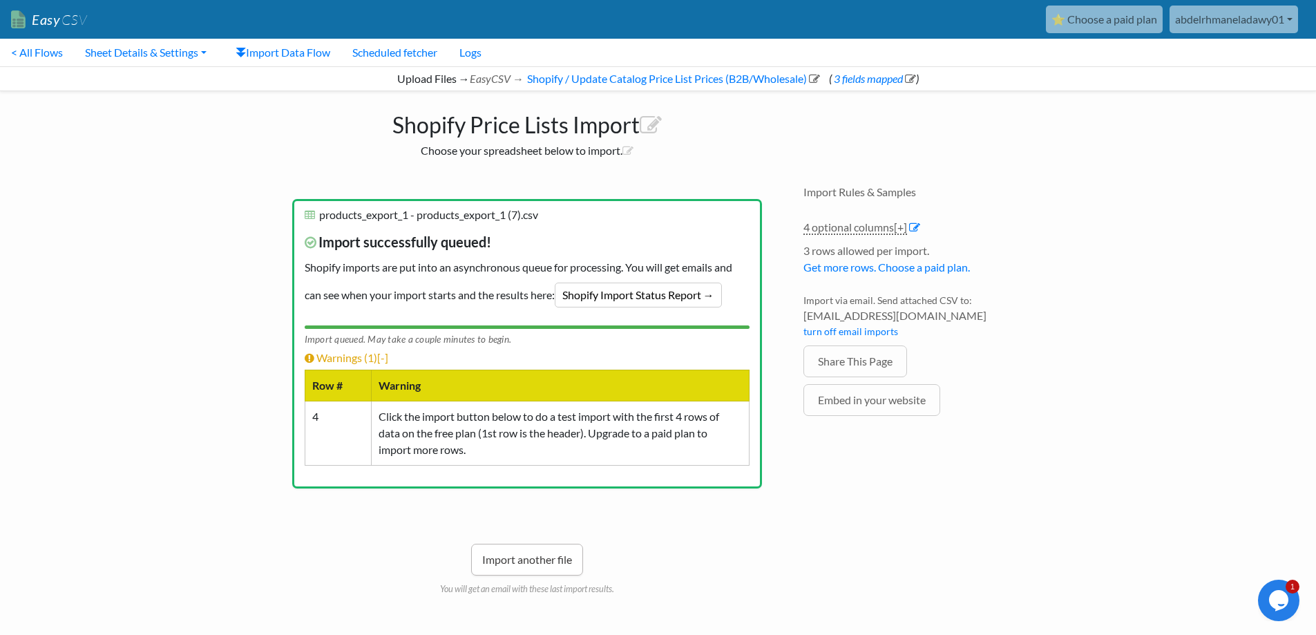
click at [515, 560] on link "Import another file" at bounding box center [527, 560] width 112 height 32
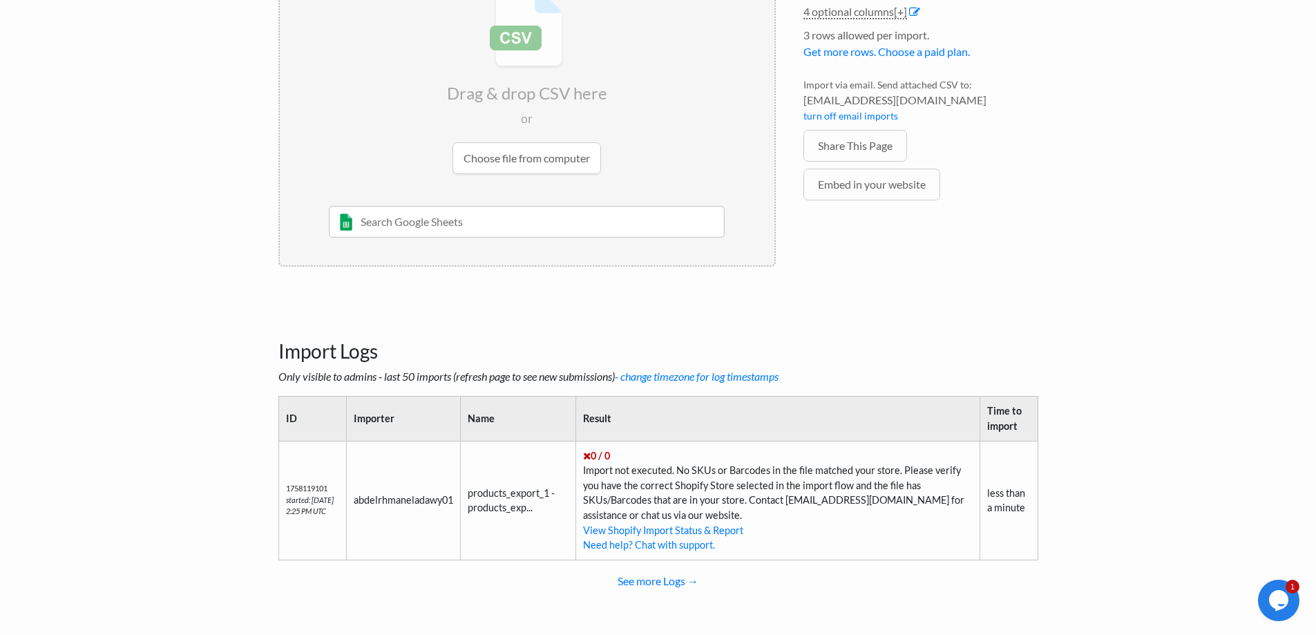
scroll to position [218, 0]
click at [712, 438] on td "0 / 0 Import not executed. No SKUs or Barcodes in the file matched your store. …" at bounding box center [778, 497] width 404 height 119
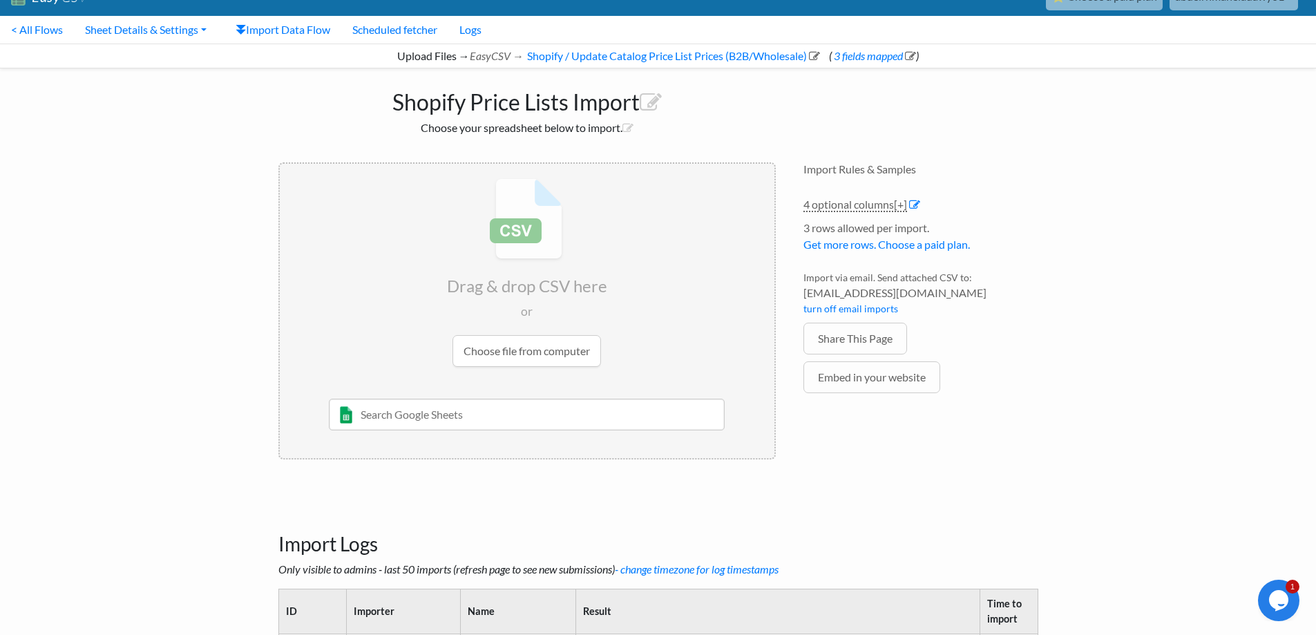
scroll to position [0, 0]
